Goal: Find specific page/section: Find specific page/section

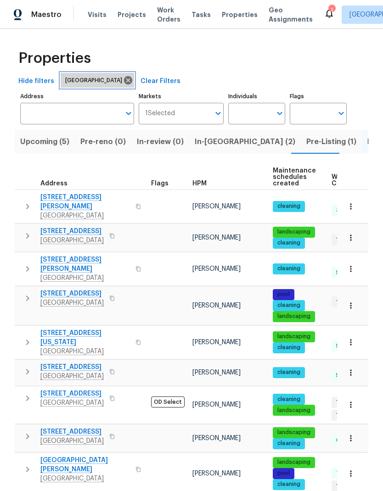
click at [123, 77] on icon at bounding box center [128, 80] width 10 height 10
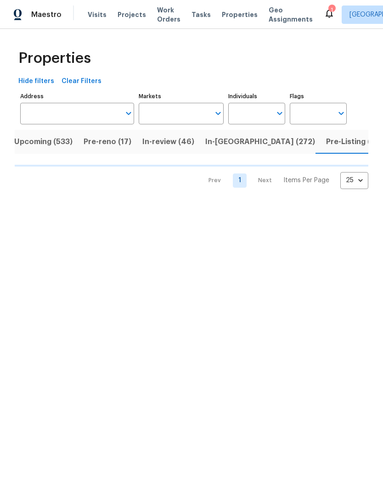
scroll to position [0, 11]
click at [171, 105] on input "Markets" at bounding box center [175, 114] width 72 height 22
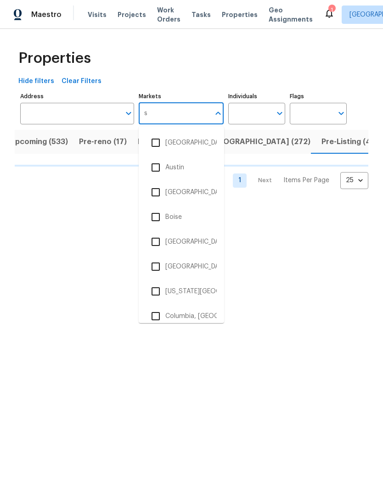
type input "sa"
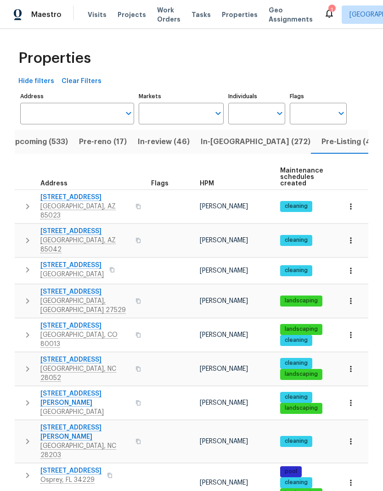
click at [191, 117] on input "Markets" at bounding box center [175, 114] width 72 height 22
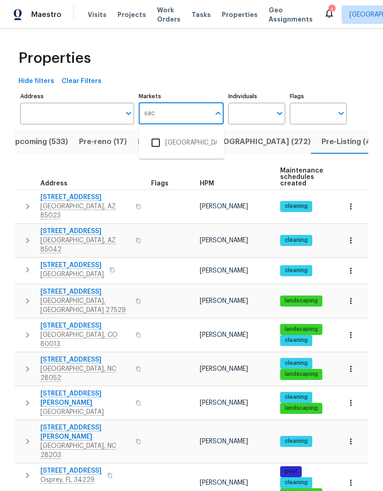
type input "sacr"
click at [198, 140] on li "[GEOGRAPHIC_DATA]" at bounding box center [181, 142] width 71 height 19
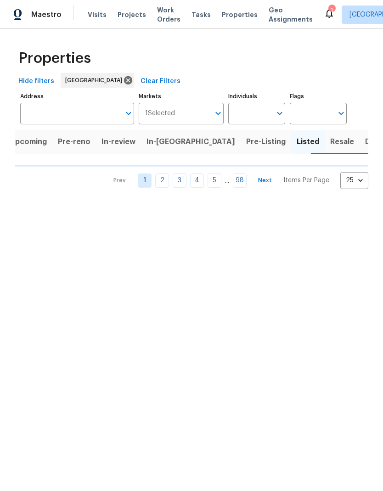
scroll to position [0, 8]
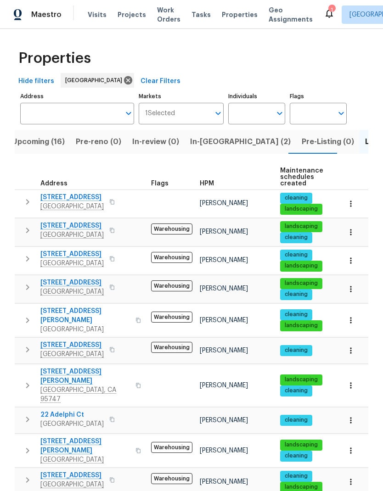
click at [262, 115] on input "Individuals" at bounding box center [249, 114] width 43 height 22
type input "[PERSON_NAME]"
click at [262, 143] on li "[PERSON_NAME]" at bounding box center [256, 142] width 42 height 19
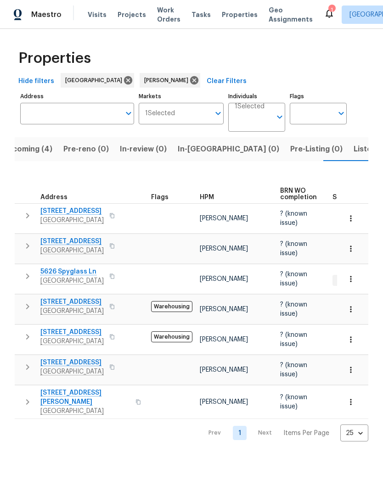
click at [34, 154] on span "Upcoming (4)" at bounding box center [27, 149] width 50 height 13
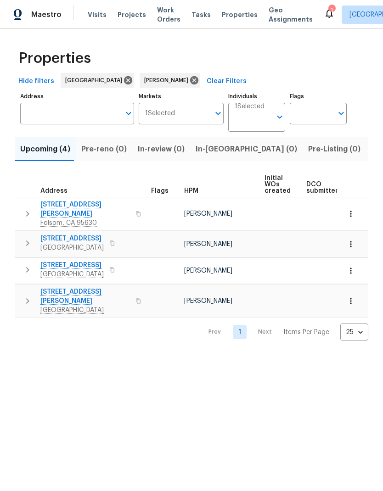
click at [371, 150] on span "Listed (14)" at bounding box center [390, 149] width 39 height 13
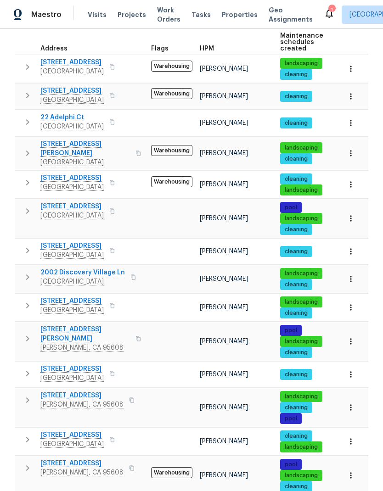
scroll to position [142, 0]
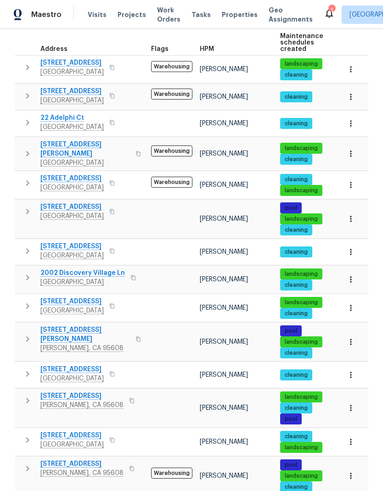
click at [86, 395] on span "[STREET_ADDRESS]" at bounding box center [81, 395] width 83 height 9
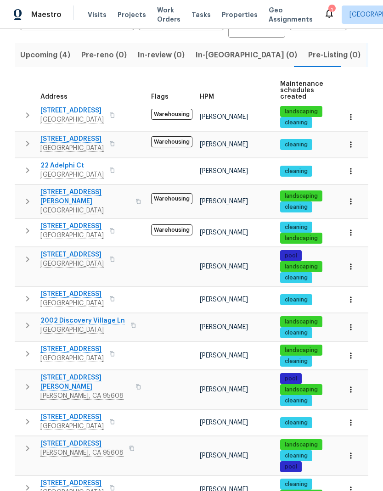
scroll to position [94, 0]
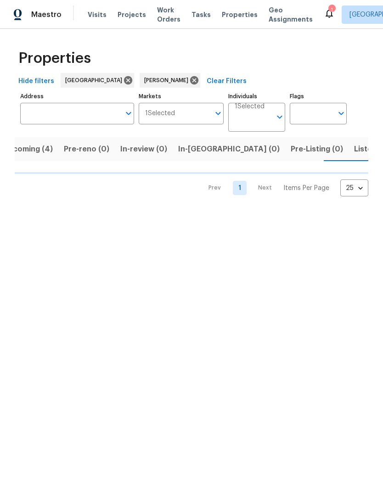
scroll to position [0, 18]
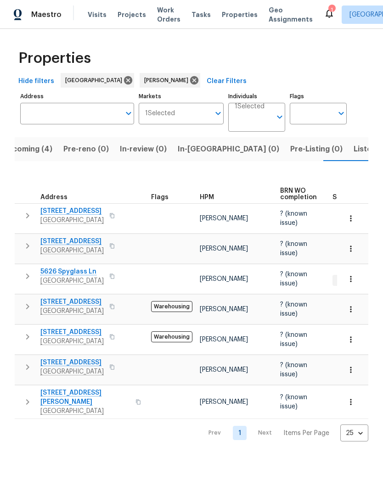
click at [97, 242] on span "[STREET_ADDRESS]" at bounding box center [71, 241] width 63 height 9
click at [93, 334] on span "[STREET_ADDRESS]" at bounding box center [71, 332] width 63 height 9
